Goal: Task Accomplishment & Management: Manage account settings

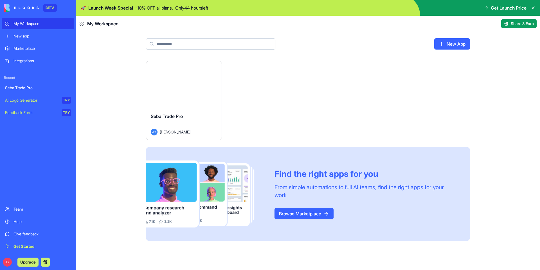
click at [181, 93] on div "Launch" at bounding box center [183, 84] width 75 height 47
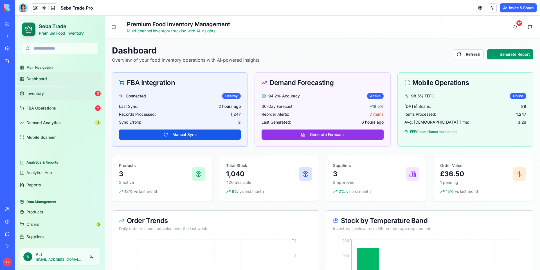
click at [70, 91] on link "Inventory 3" at bounding box center [60, 94] width 86 height 14
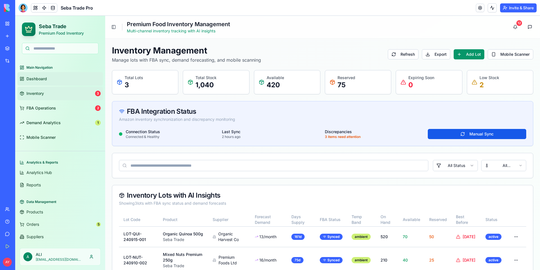
click at [66, 78] on link "Dashboard" at bounding box center [60, 79] width 86 height 14
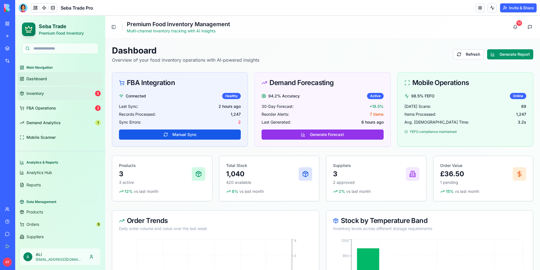
click at [41, 94] on span "Inventory" at bounding box center [34, 94] width 17 height 6
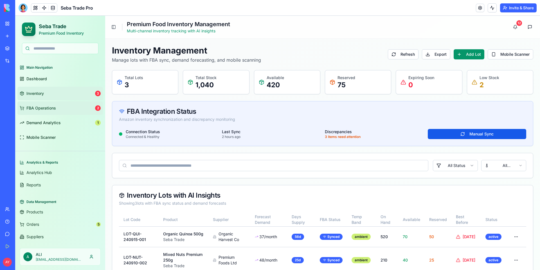
click at [63, 109] on link "FBA Operations 2" at bounding box center [60, 108] width 86 height 14
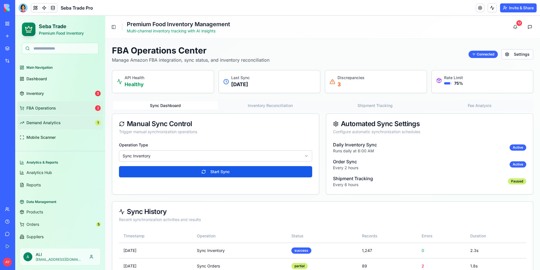
click at [60, 121] on span "Demand Analytics" at bounding box center [43, 123] width 34 height 6
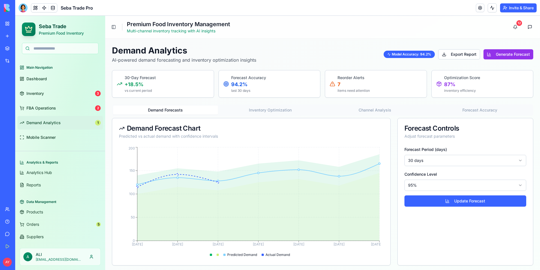
click at [73, 122] on link "Demand Analytics 1" at bounding box center [60, 123] width 86 height 14
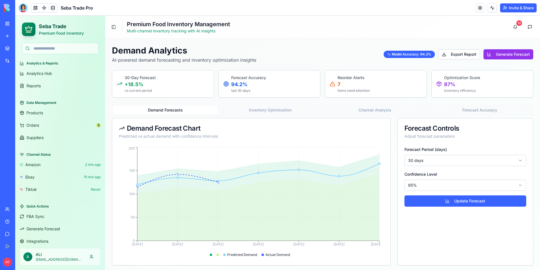
scroll to position [105, 0]
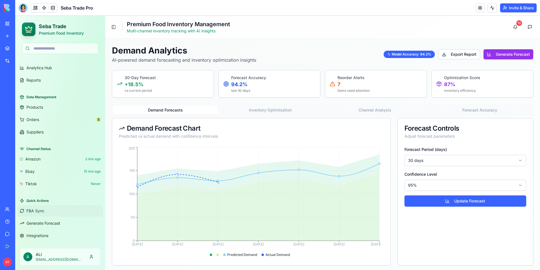
click at [47, 211] on button "FBA Sync" at bounding box center [60, 210] width 86 height 11
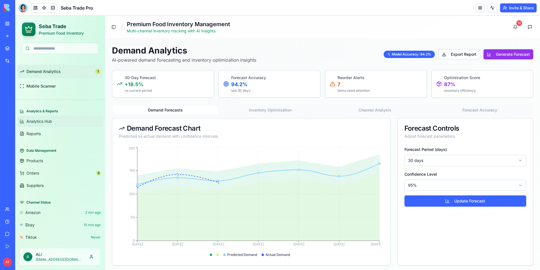
scroll to position [0, 0]
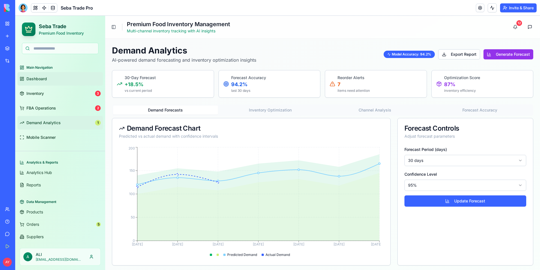
click at [52, 77] on link "Dashboard" at bounding box center [60, 79] width 86 height 14
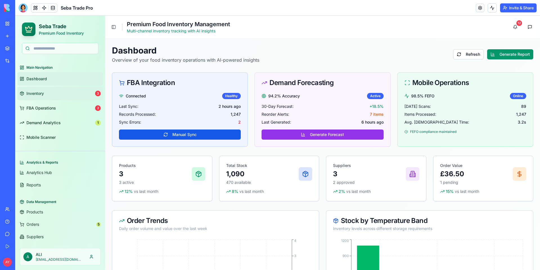
click at [49, 90] on link "Inventory 3" at bounding box center [60, 94] width 86 height 14
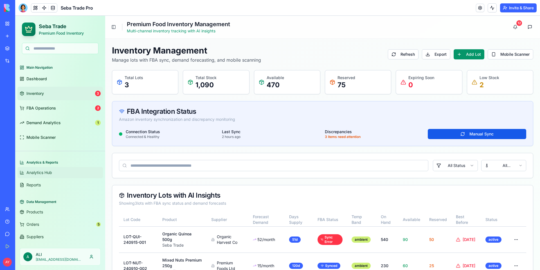
click at [54, 169] on link "Analytics Hub" at bounding box center [60, 172] width 86 height 11
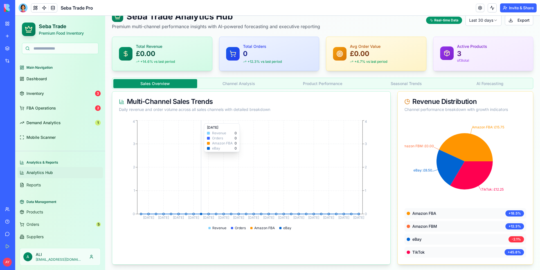
scroll to position [36, 0]
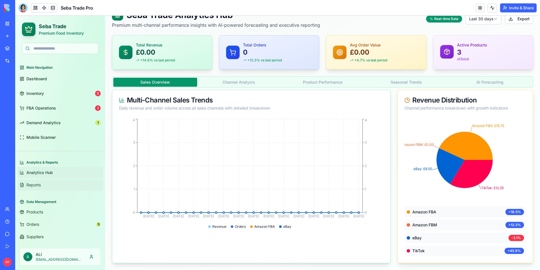
click at [30, 185] on span "Reports" at bounding box center [33, 185] width 14 height 6
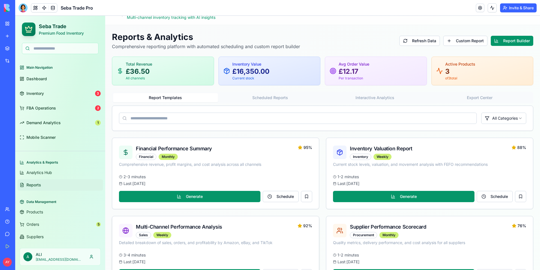
scroll to position [84, 0]
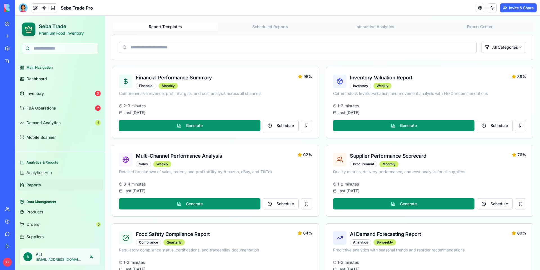
click at [54, 202] on div "Data Management" at bounding box center [60, 201] width 86 height 9
click at [477, 7] on link at bounding box center [480, 8] width 8 height 8
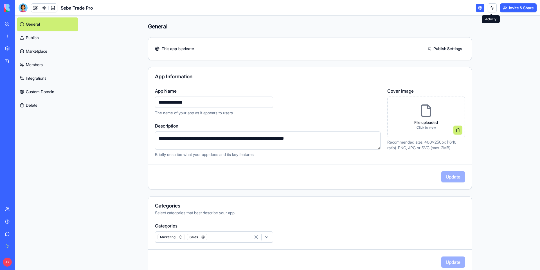
click at [490, 8] on button at bounding box center [492, 7] width 9 height 9
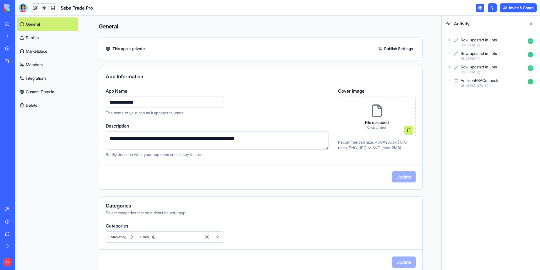
click at [519, 9] on button "Invite & Share" at bounding box center [518, 7] width 37 height 9
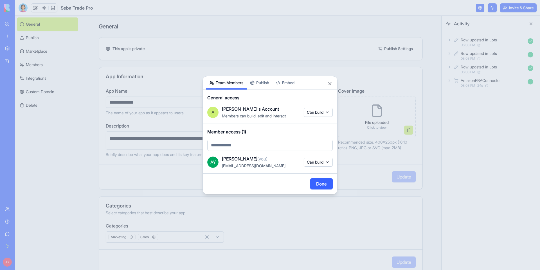
click at [252, 146] on body "**********" at bounding box center [270, 135] width 540 height 270
click at [330, 82] on body "**********" at bounding box center [270, 135] width 540 height 270
click at [330, 82] on button "Close" at bounding box center [330, 84] width 6 height 6
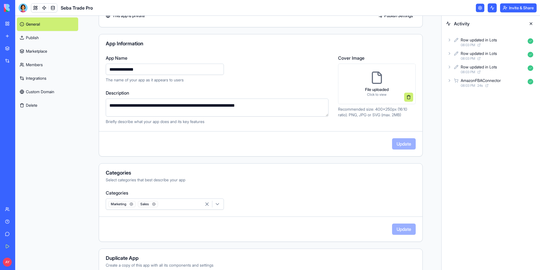
scroll to position [70, 0]
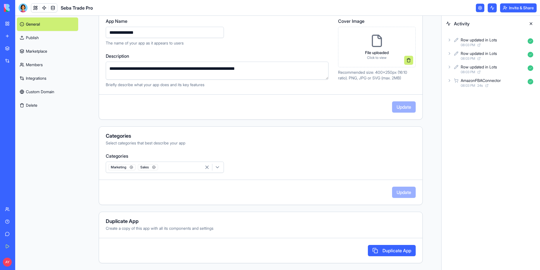
click at [42, 36] on link "Publish" at bounding box center [47, 38] width 61 height 14
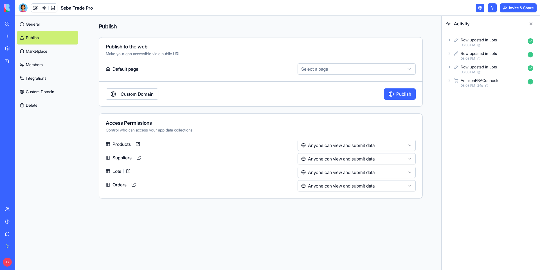
click at [410, 145] on html "**********" at bounding box center [270, 135] width 540 height 270
click at [232, 147] on html "**********" at bounding box center [270, 135] width 540 height 270
click at [125, 93] on link "Custom Domain" at bounding box center [132, 93] width 53 height 11
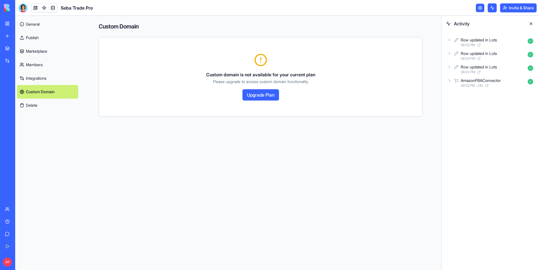
click at [273, 92] on button "Upgrade Plan" at bounding box center [261, 94] width 37 height 11
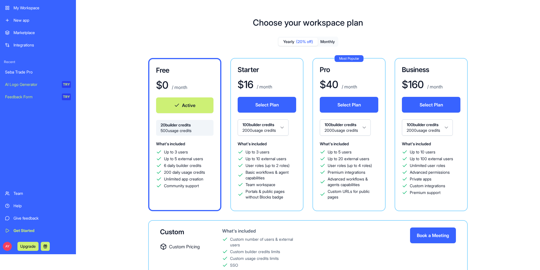
click at [33, 6] on div "My Workspace" at bounding box center [42, 8] width 57 height 6
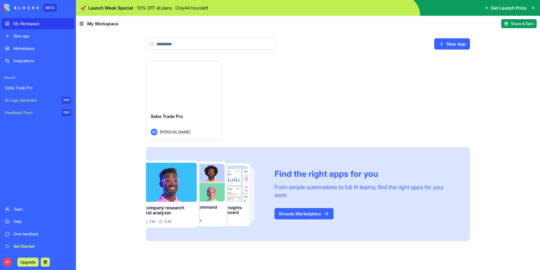
click at [186, 96] on div "Launch" at bounding box center [183, 84] width 75 height 47
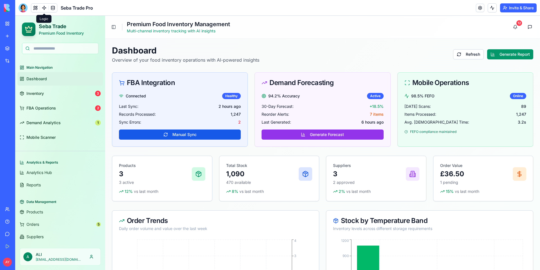
click at [42, 8] on link at bounding box center [44, 8] width 8 height 8
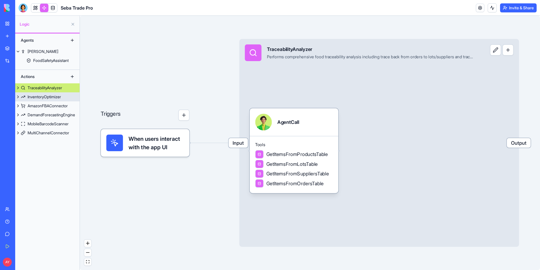
click at [44, 95] on div "InventoryOptimizer" at bounding box center [44, 97] width 33 height 6
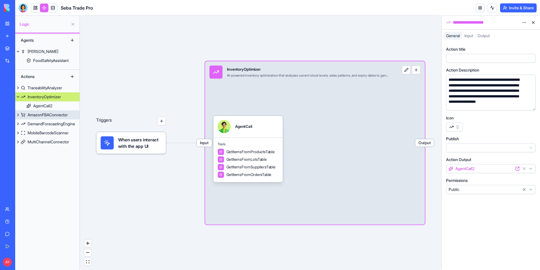
click at [50, 114] on div "AmazonFBAConnector" at bounding box center [48, 115] width 40 height 6
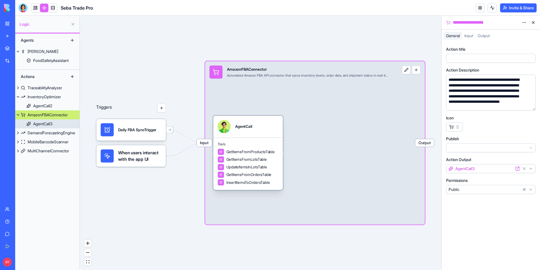
click at [50, 124] on div "AgentCall3" at bounding box center [42, 124] width 19 height 6
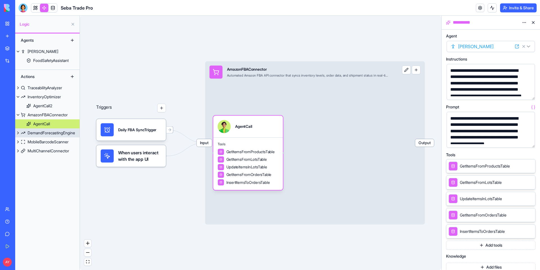
click at [54, 133] on div "DemandForecastingEngine" at bounding box center [52, 133] width 48 height 6
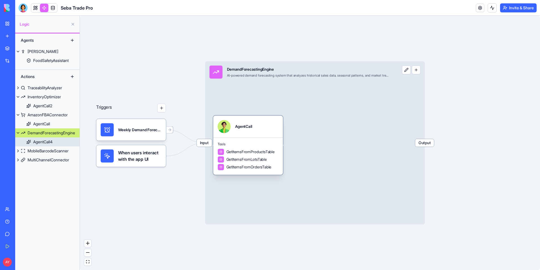
click at [50, 143] on div "AgentCall4" at bounding box center [42, 142] width 19 height 6
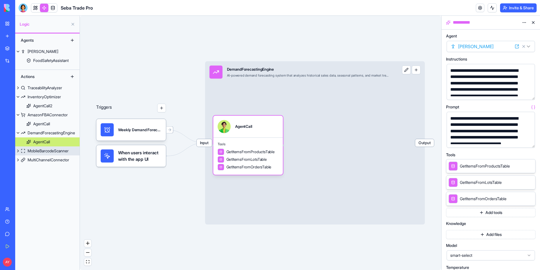
click at [50, 151] on div "MobileBarcodeScanner" at bounding box center [48, 151] width 41 height 6
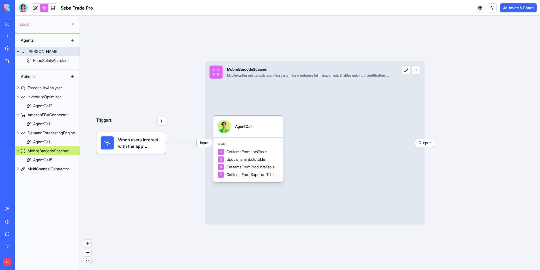
click at [18, 50] on button at bounding box center [18, 51] width 6 height 9
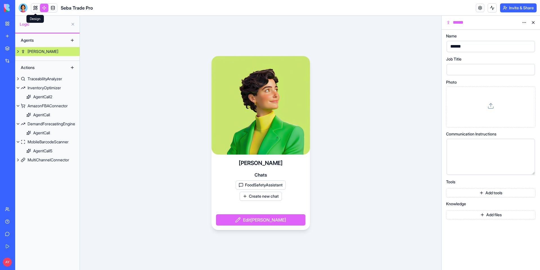
click at [37, 8] on link at bounding box center [35, 8] width 8 height 8
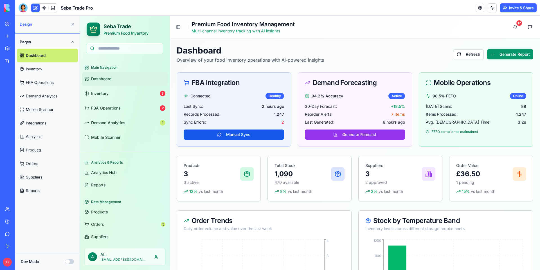
click at [72, 25] on button at bounding box center [72, 24] width 9 height 9
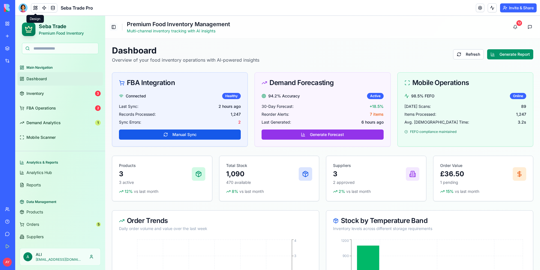
click at [115, 24] on button "Toggle Sidebar" at bounding box center [114, 27] width 8 height 8
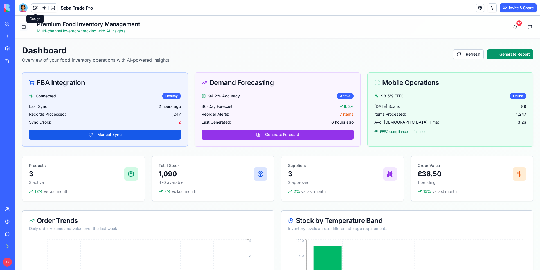
click at [23, 25] on button "Toggle Sidebar" at bounding box center [24, 27] width 8 height 8
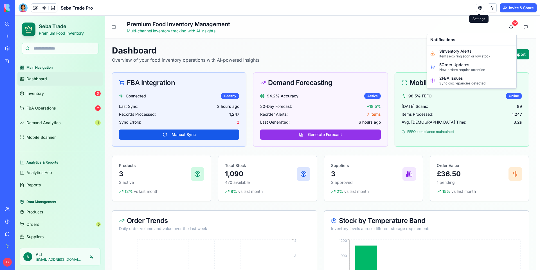
click at [480, 7] on link at bounding box center [480, 8] width 8 height 8
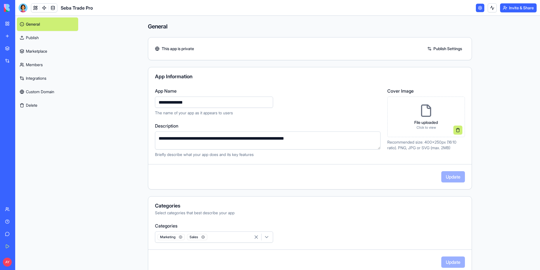
click at [35, 66] on link "Members" at bounding box center [47, 65] width 61 height 14
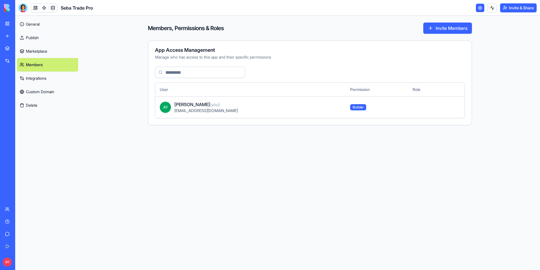
click at [450, 26] on button "Invite Members" at bounding box center [448, 28] width 49 height 11
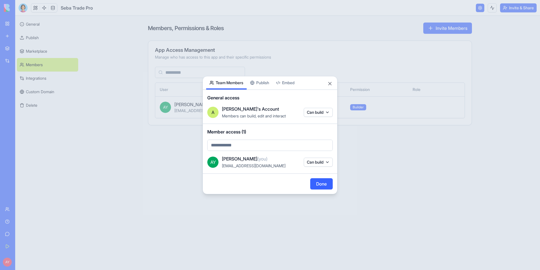
click at [224, 146] on body "BETA My Workspace New app Marketplace Integrations Recent Seba Trade Pro AI Log…" at bounding box center [270, 135] width 540 height 270
type input "**********"
click at [239, 158] on span "msurucu@seba" at bounding box center [241, 157] width 32 height 7
click at [324, 113] on body "**********" at bounding box center [270, 135] width 540 height 270
click at [312, 88] on div at bounding box center [270, 135] width 540 height 270
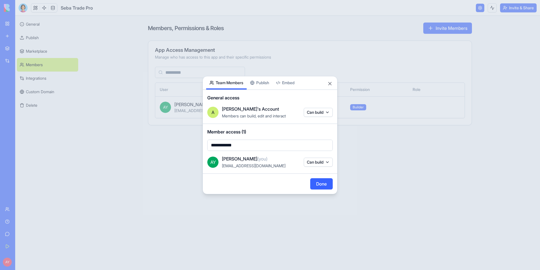
click at [109, 71] on div at bounding box center [270, 135] width 540 height 270
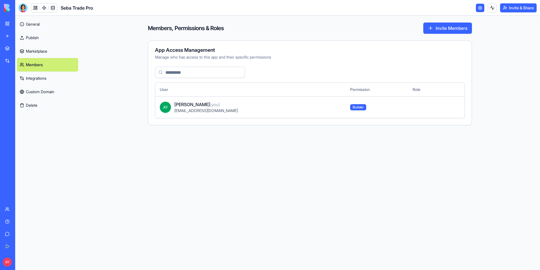
click at [39, 52] on link "Marketplace" at bounding box center [47, 51] width 61 height 14
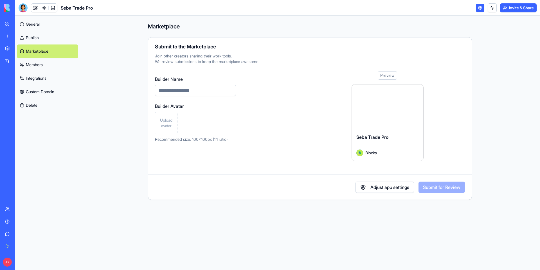
click at [33, 36] on link "Publish" at bounding box center [47, 38] width 61 height 14
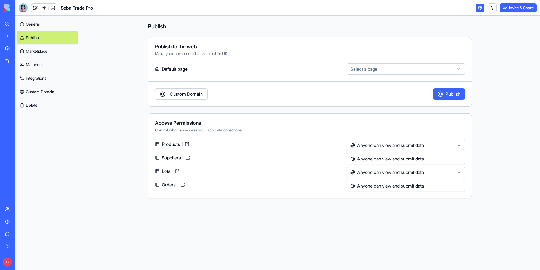
click at [30, 22] on link "General" at bounding box center [47, 24] width 61 height 14
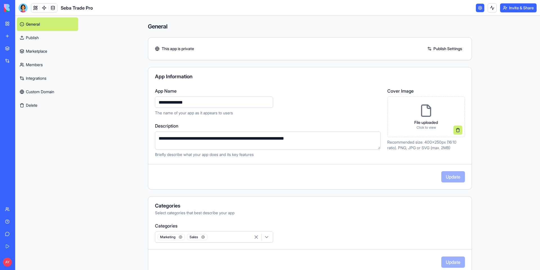
click at [8, 21] on link "My Workspace" at bounding box center [13, 23] width 23 height 11
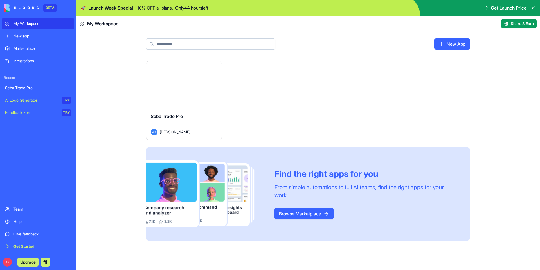
click at [55, 25] on div "My Workspace" at bounding box center [42, 24] width 57 height 6
click at [211, 97] on div "Launch" at bounding box center [183, 84] width 75 height 47
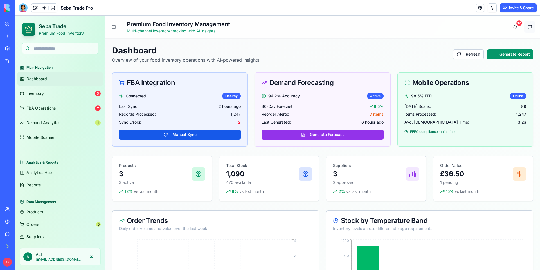
click at [529, 26] on button at bounding box center [530, 26] width 11 height 11
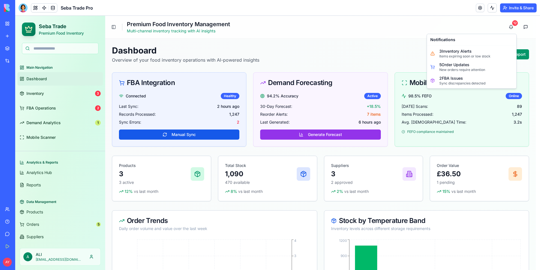
click at [522, 10] on button "Invite & Share" at bounding box center [518, 7] width 37 height 9
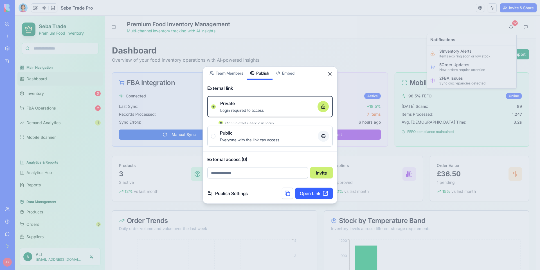
click at [265, 81] on div "Share App Team Members Publish Embed External link Private Login required to ac…" at bounding box center [270, 135] width 135 height 138
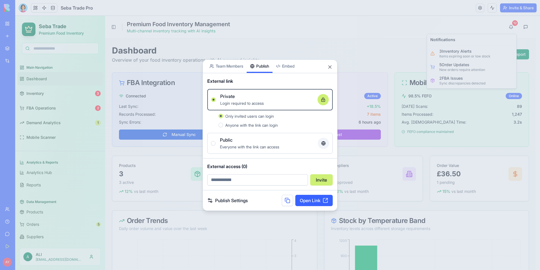
click at [222, 125] on button "Anyone with the link can login" at bounding box center [221, 125] width 5 height 5
click at [239, 179] on input "email" at bounding box center [257, 179] width 101 height 11
type input "**********"
click at [322, 178] on button "Invite" at bounding box center [321, 179] width 23 height 11
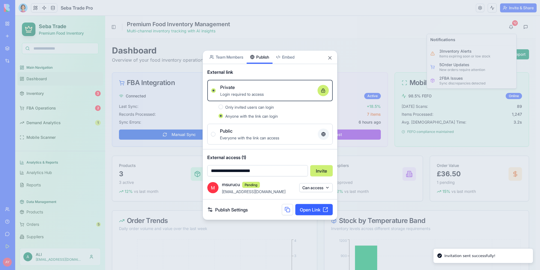
click at [325, 187] on button "Can access" at bounding box center [315, 187] width 33 height 9
click at [303, 178] on div at bounding box center [270, 135] width 540 height 270
click at [314, 207] on link "Open Link" at bounding box center [314, 209] width 37 height 11
click at [330, 185] on button "Can access" at bounding box center [315, 187] width 33 height 9
click at [265, 186] on div at bounding box center [270, 135] width 540 height 270
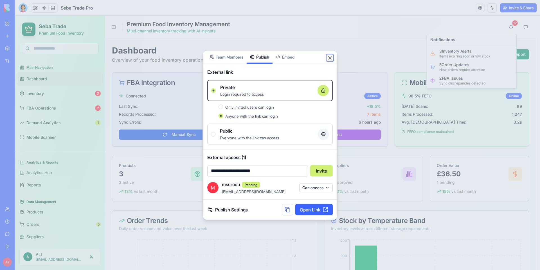
click at [330, 58] on button "Close" at bounding box center [330, 58] width 6 height 6
